Goal: Find specific page/section: Find specific page/section

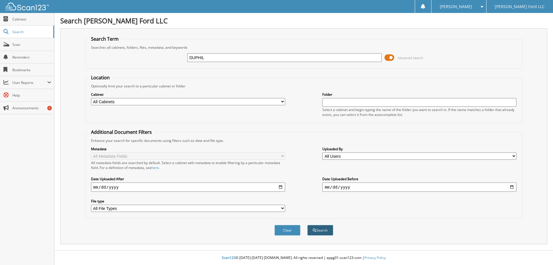
type input "DUPHIL"
click at [321, 231] on button "Search" at bounding box center [320, 230] width 26 height 11
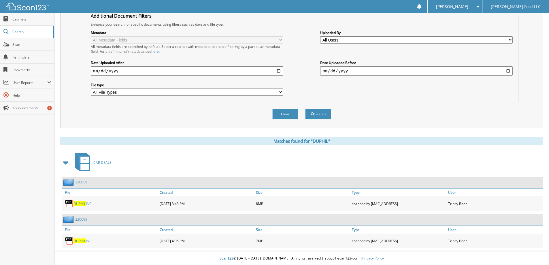
scroll to position [117, 0]
click at [81, 203] on span "DUPHIL" at bounding box center [79, 202] width 12 height 5
click at [78, 240] on span "DUPHIL" at bounding box center [79, 240] width 12 height 5
